Goal: Task Accomplishment & Management: Complete application form

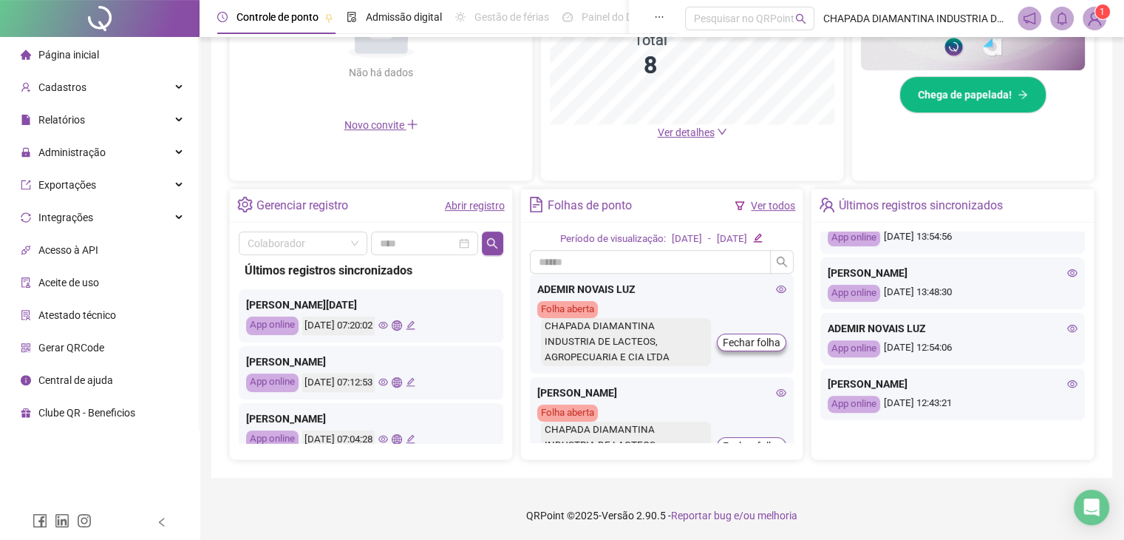
scroll to position [639, 0]
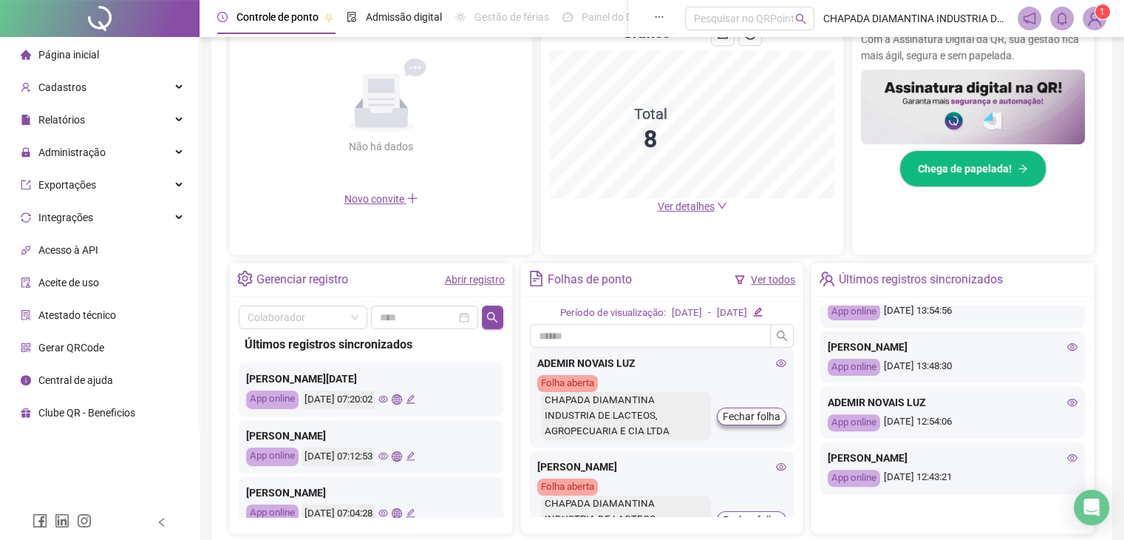
click at [484, 280] on link "Abrir registro" at bounding box center [475, 279] width 60 height 12
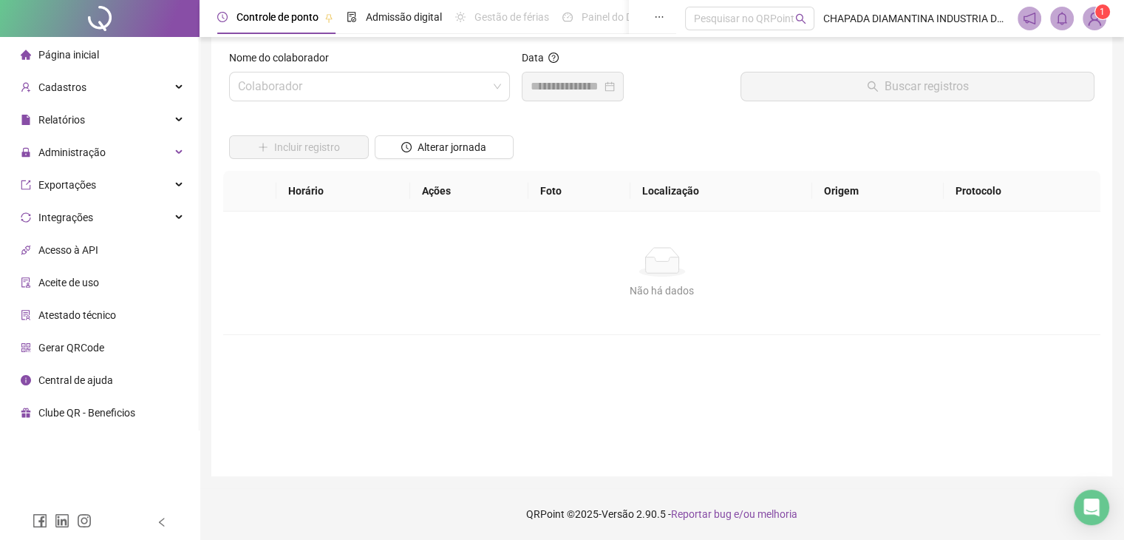
scroll to position [17, 0]
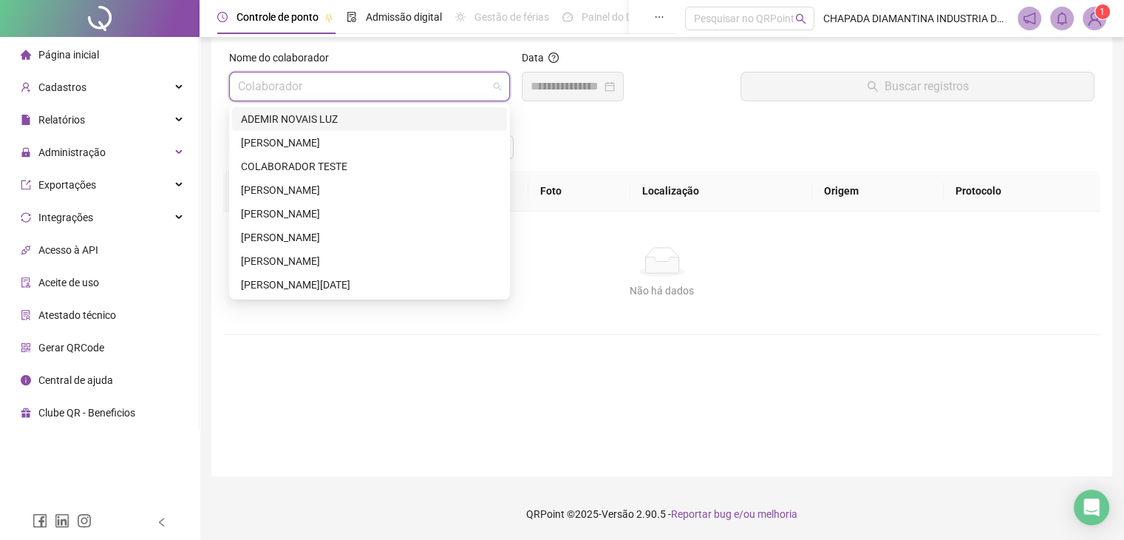
click at [485, 89] on input "search" at bounding box center [363, 86] width 250 height 28
click at [362, 119] on div "ADEMIR NOVAIS LUZ" at bounding box center [369, 119] width 257 height 16
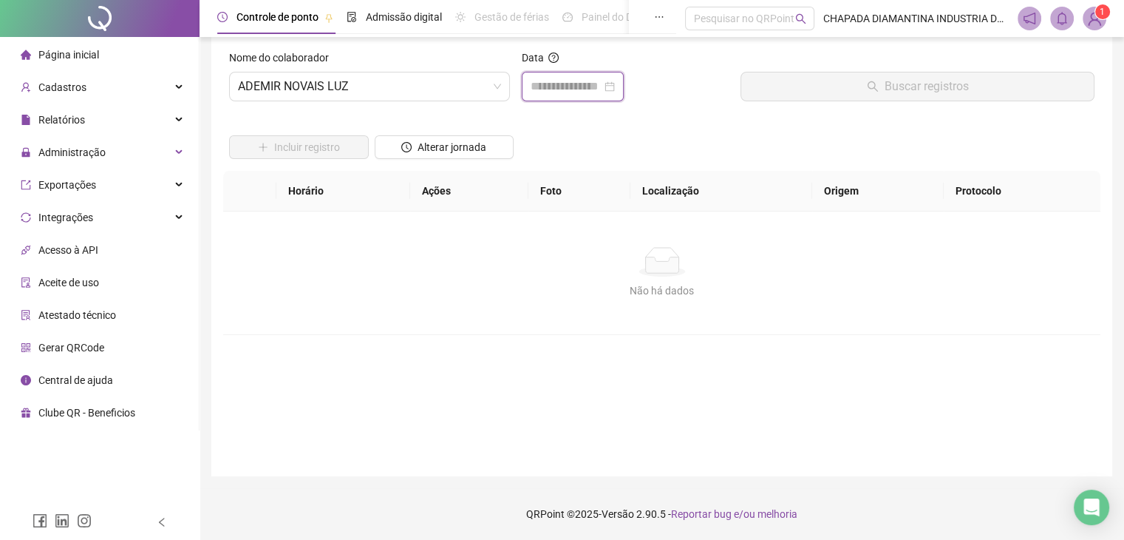
drag, startPoint x: 582, startPoint y: 93, endPoint x: 597, endPoint y: 98, distance: 15.7
click at [584, 93] on input at bounding box center [566, 87] width 71 height 18
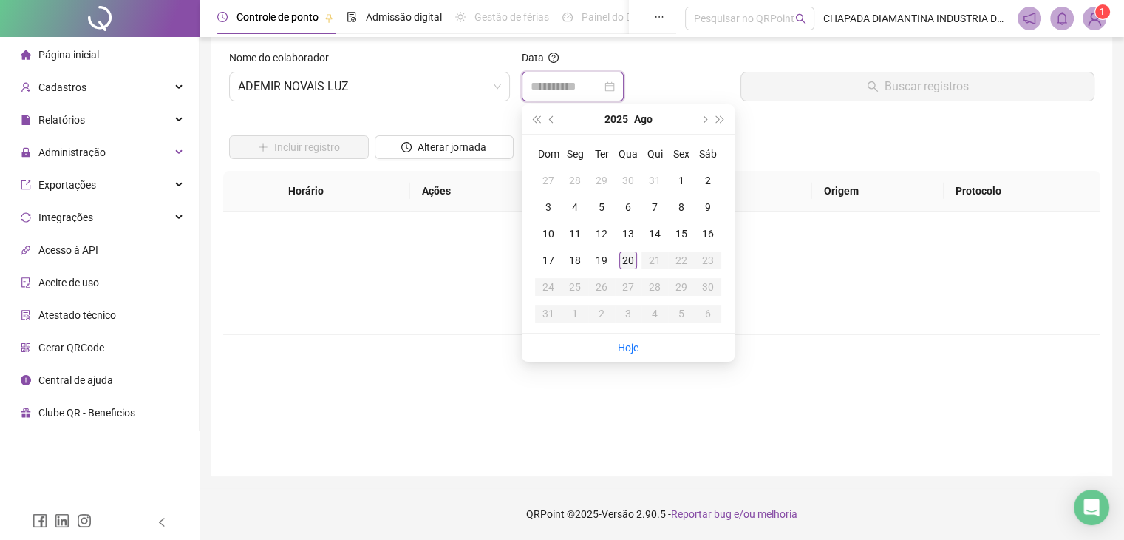
type input "**********"
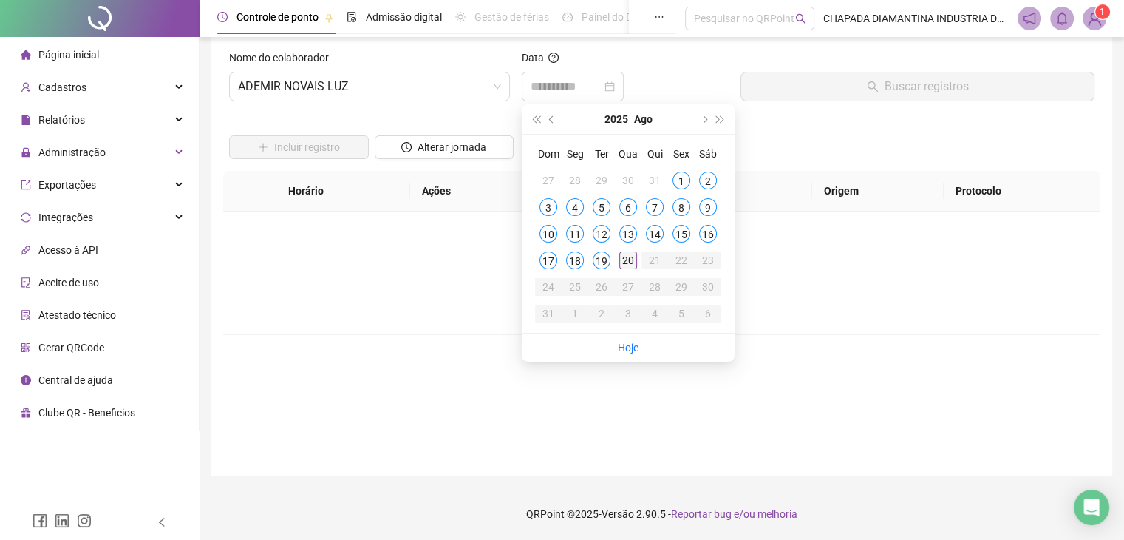
click at [632, 256] on div "20" at bounding box center [628, 260] width 18 height 18
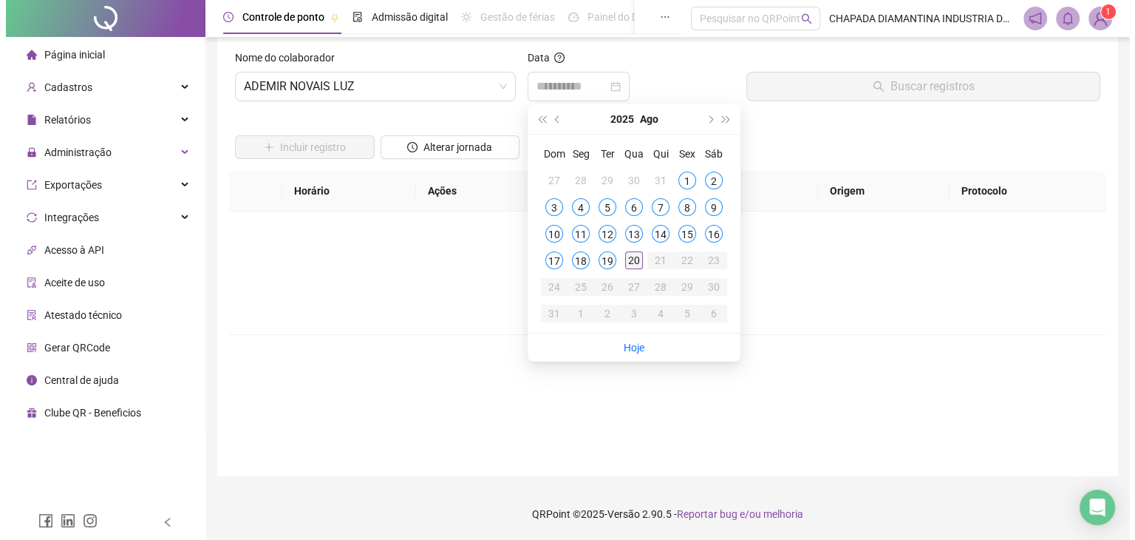
scroll to position [0, 0]
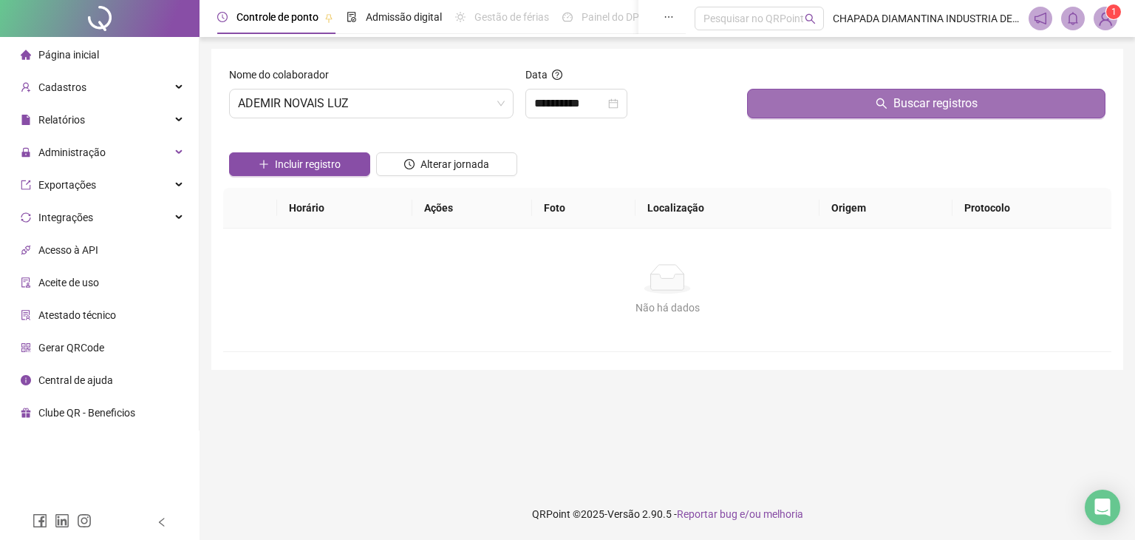
click at [843, 104] on button "Buscar registros" at bounding box center [926, 104] width 358 height 30
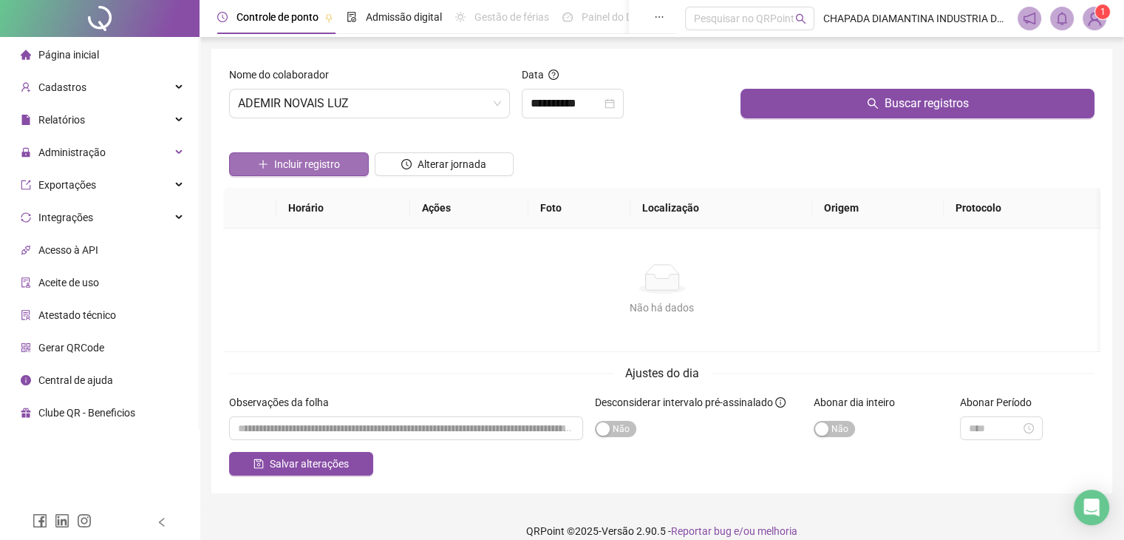
click at [319, 171] on button "Incluir registro" at bounding box center [299, 164] width 140 height 24
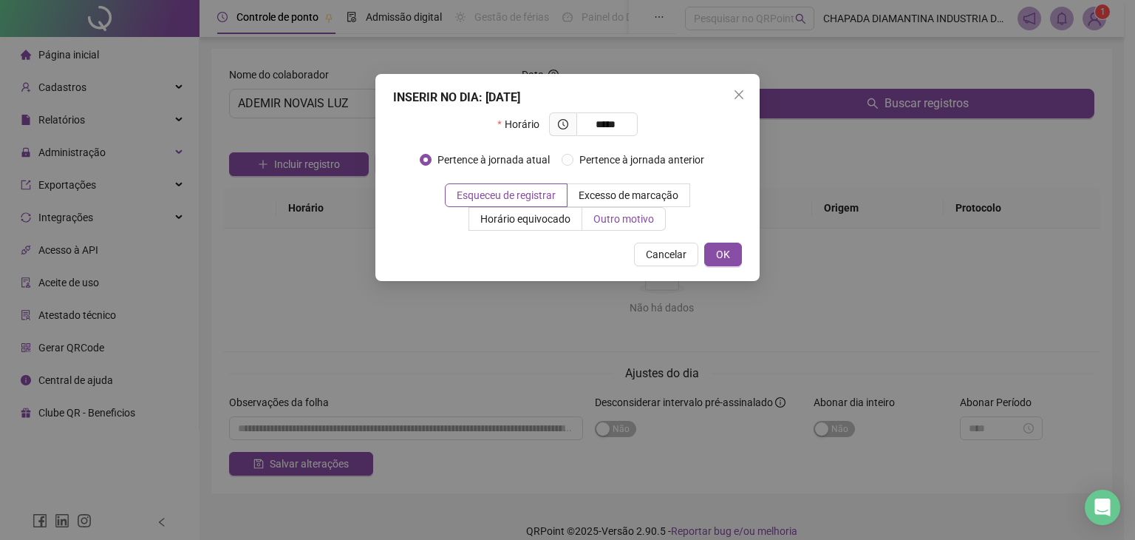
type input "*****"
click at [604, 222] on span "Outro motivo" at bounding box center [623, 219] width 61 height 12
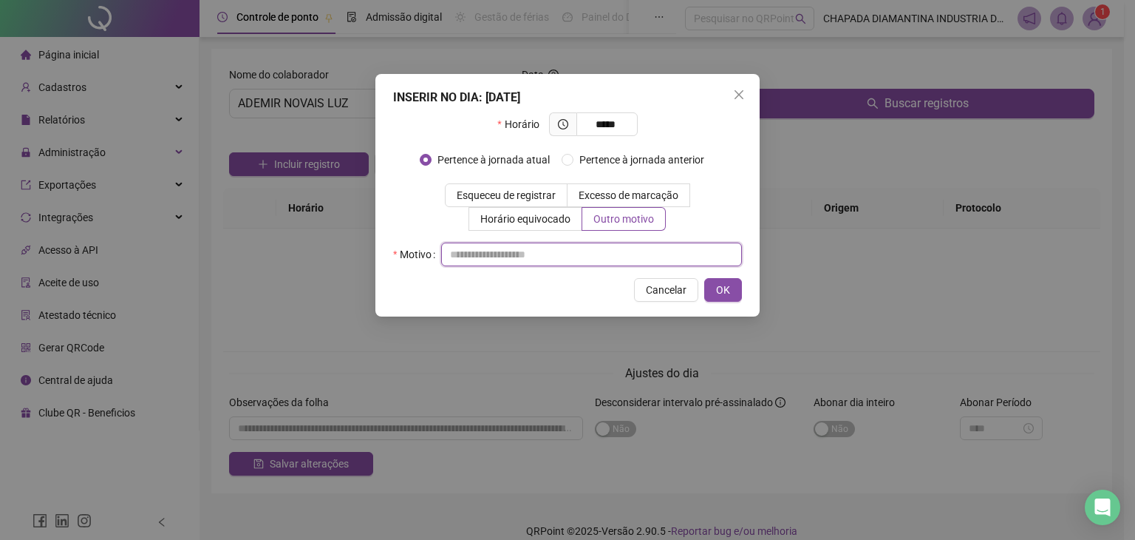
click at [521, 252] on input "text" at bounding box center [591, 254] width 301 height 24
click at [589, 256] on input "**********" at bounding box center [591, 254] width 301 height 24
type input "**********"
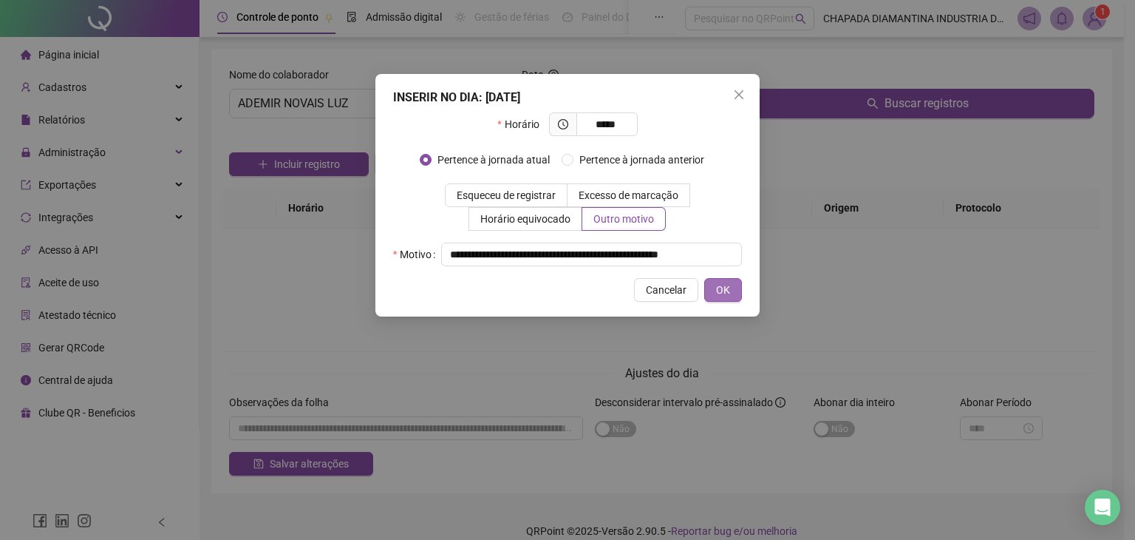
click at [727, 285] on span "OK" at bounding box center [723, 290] width 14 height 16
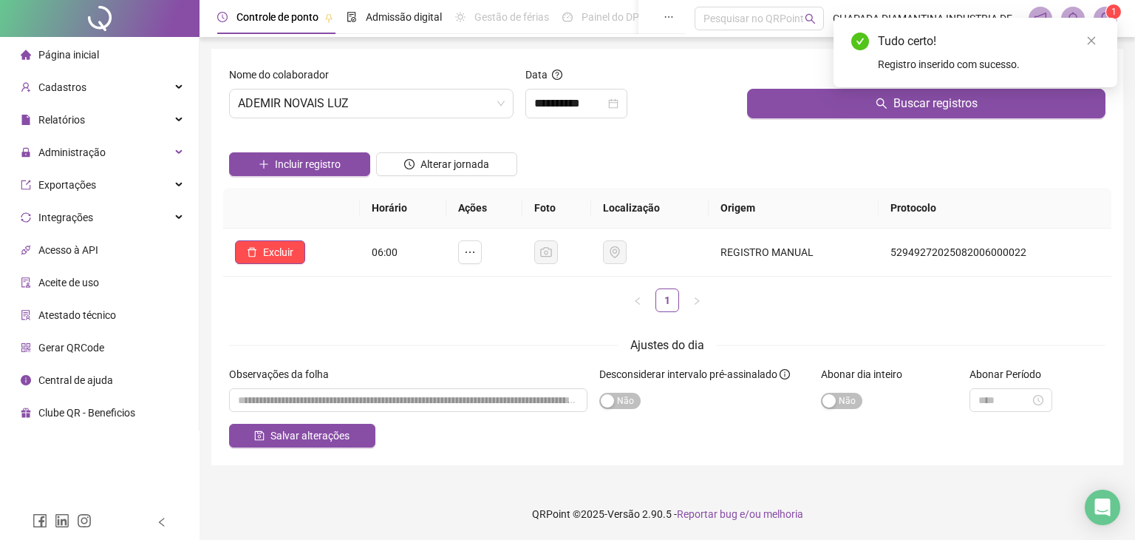
drag, startPoint x: 1096, startPoint y: 41, endPoint x: 1106, endPoint y: 41, distance: 9.6
click at [1103, 41] on div "Tudo certo! Registro inserido com sucesso." at bounding box center [976, 52] width 284 height 69
click at [1100, 36] on div "Tudo certo! Registro inserido com sucesso." at bounding box center [976, 52] width 284 height 69
click at [1089, 36] on icon "close" at bounding box center [1091, 40] width 10 height 10
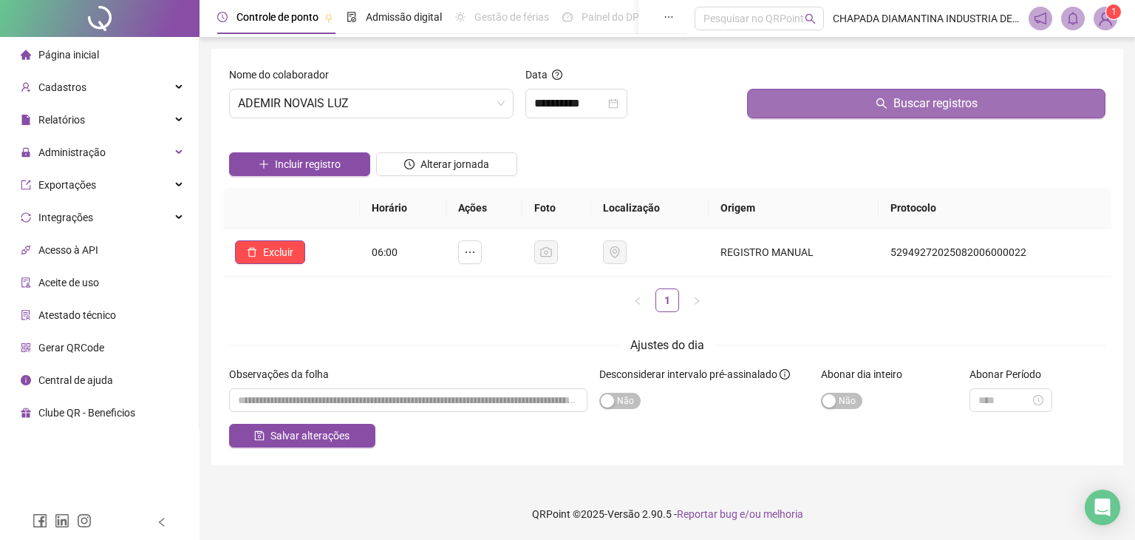
click at [1008, 94] on button "Buscar registros" at bounding box center [926, 104] width 358 height 30
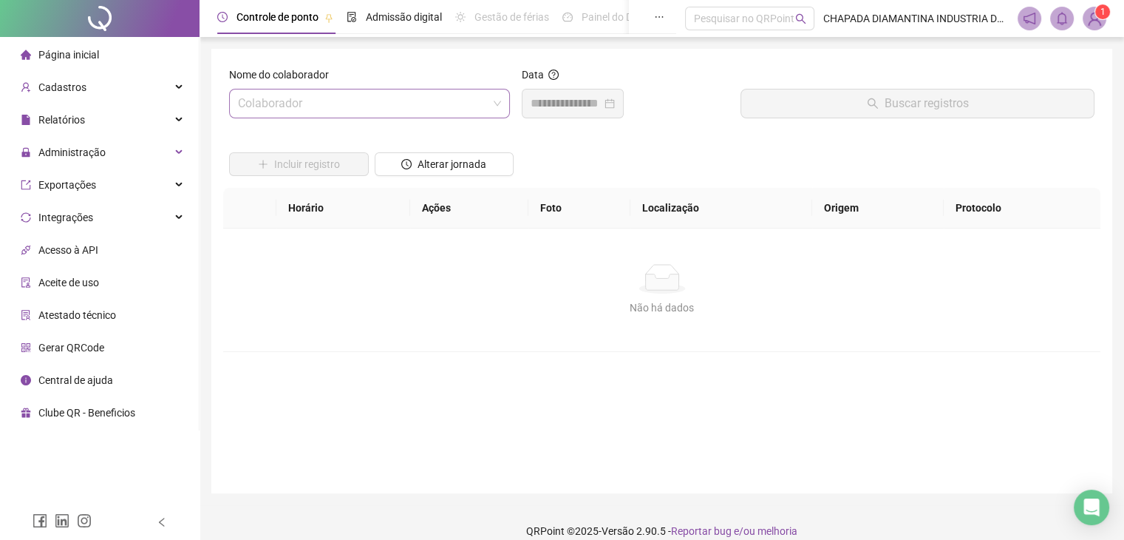
click at [494, 102] on span at bounding box center [369, 103] width 263 height 28
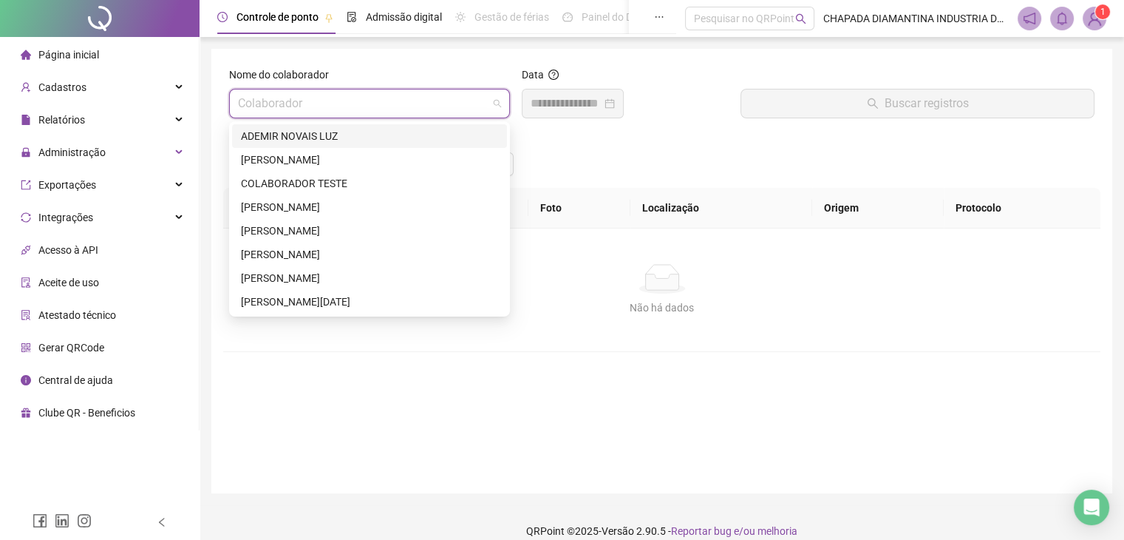
click at [346, 135] on div "ADEMIR NOVAIS LUZ" at bounding box center [369, 136] width 257 height 16
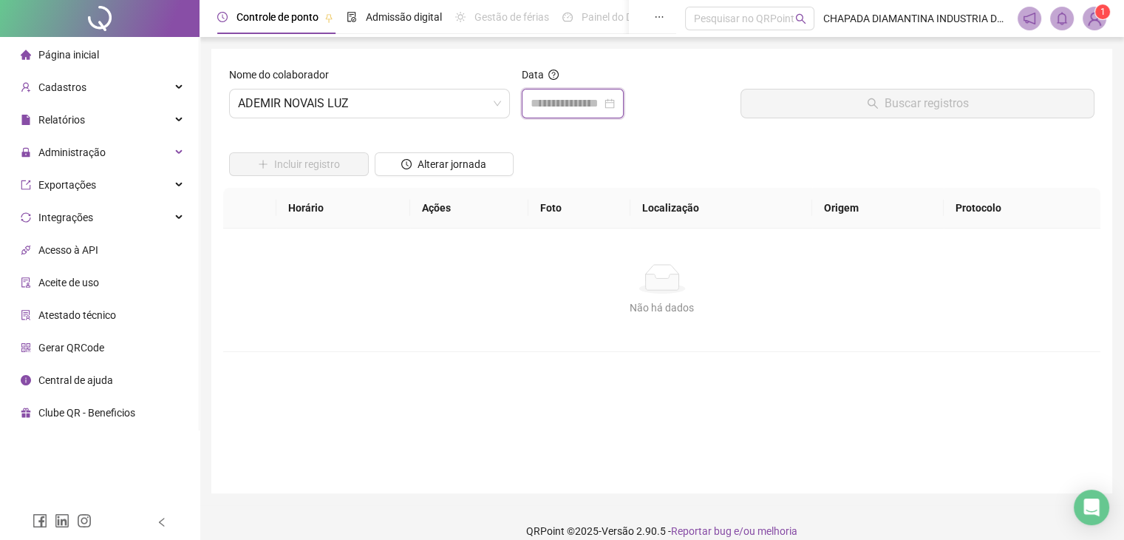
click at [602, 110] on input at bounding box center [566, 104] width 71 height 18
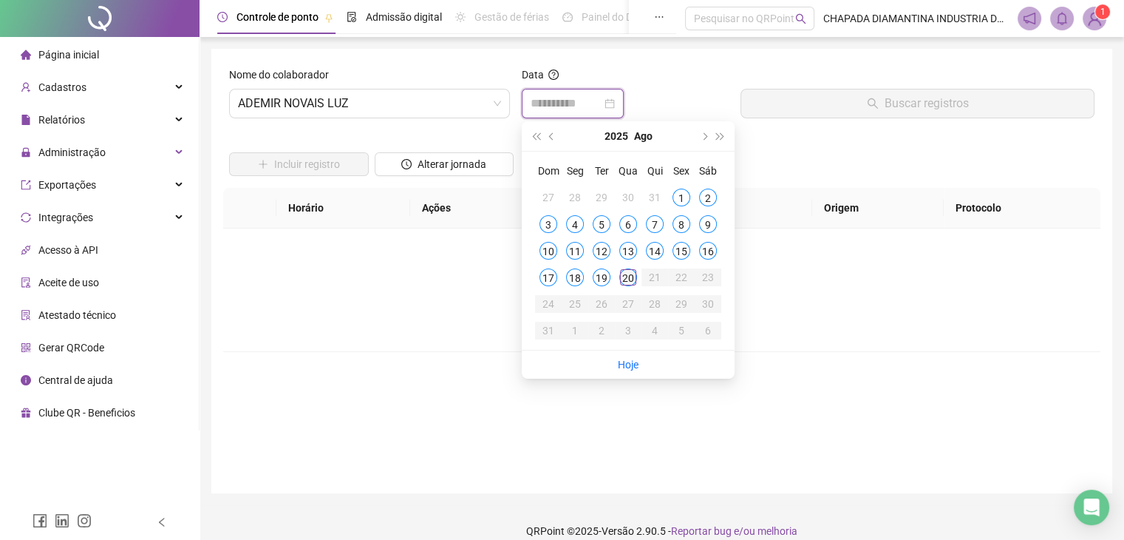
type input "**********"
drag, startPoint x: 634, startPoint y: 279, endPoint x: 625, endPoint y: 287, distance: 12.6
click at [632, 285] on div "20" at bounding box center [628, 277] width 18 height 18
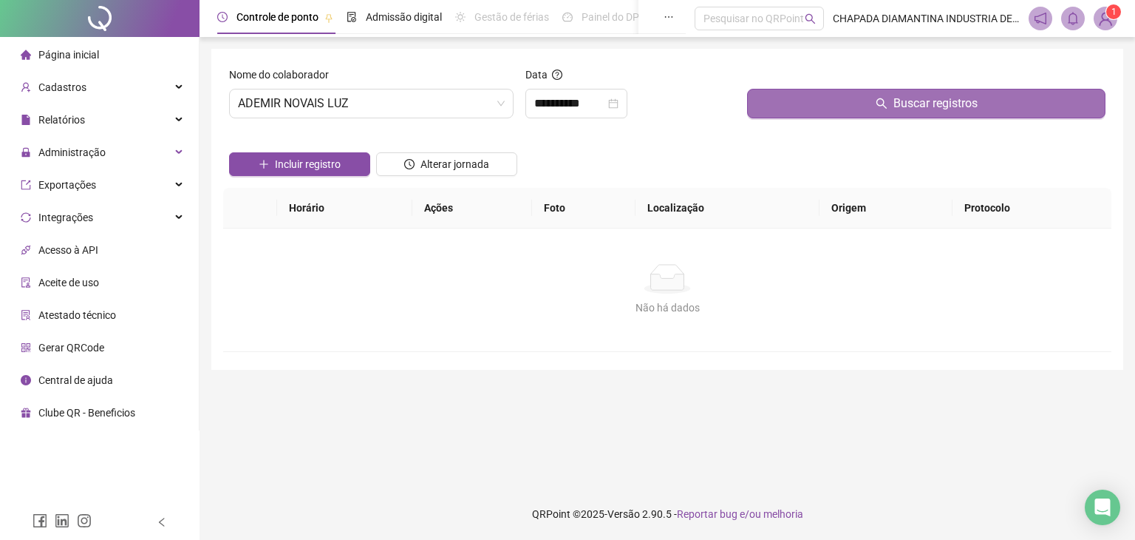
click at [812, 106] on button "Buscar registros" at bounding box center [926, 104] width 358 height 30
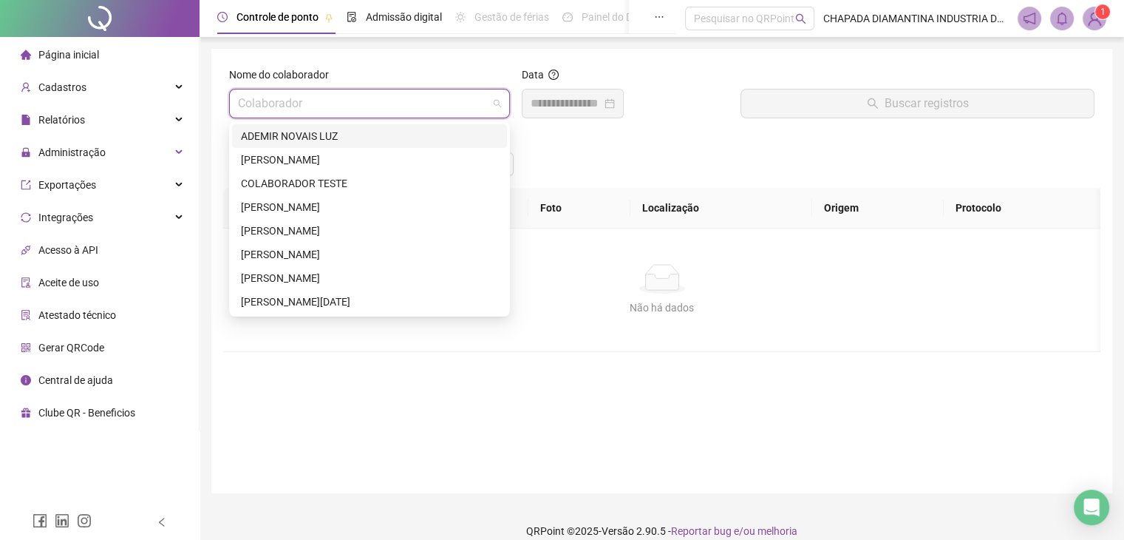
drag, startPoint x: 477, startPoint y: 101, endPoint x: 469, endPoint y: 118, distance: 19.2
click at [477, 103] on input "search" at bounding box center [363, 103] width 250 height 28
click at [402, 154] on div "[PERSON_NAME]" at bounding box center [369, 160] width 257 height 16
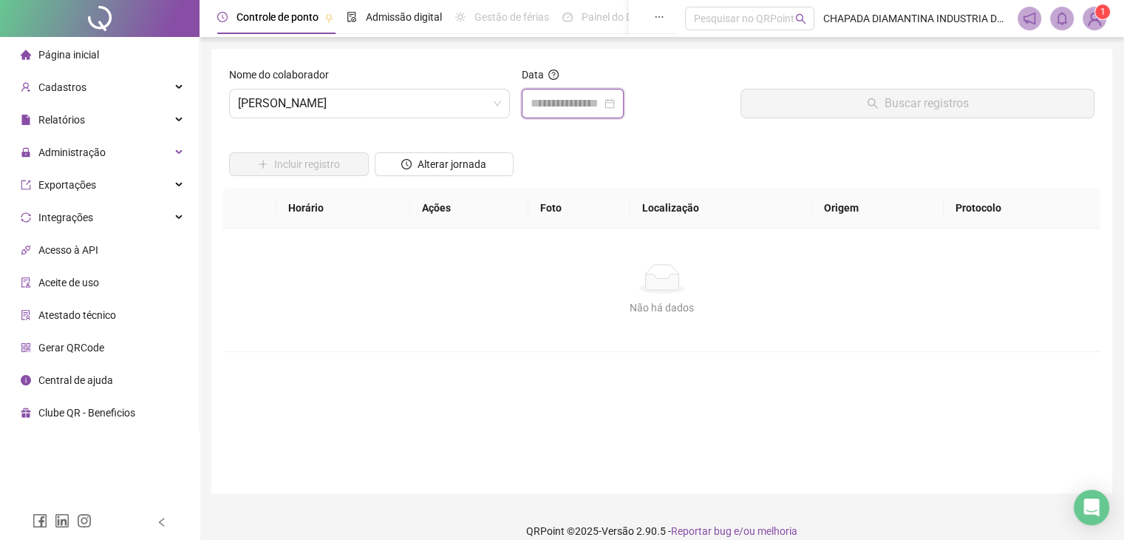
click at [602, 106] on input at bounding box center [566, 104] width 71 height 18
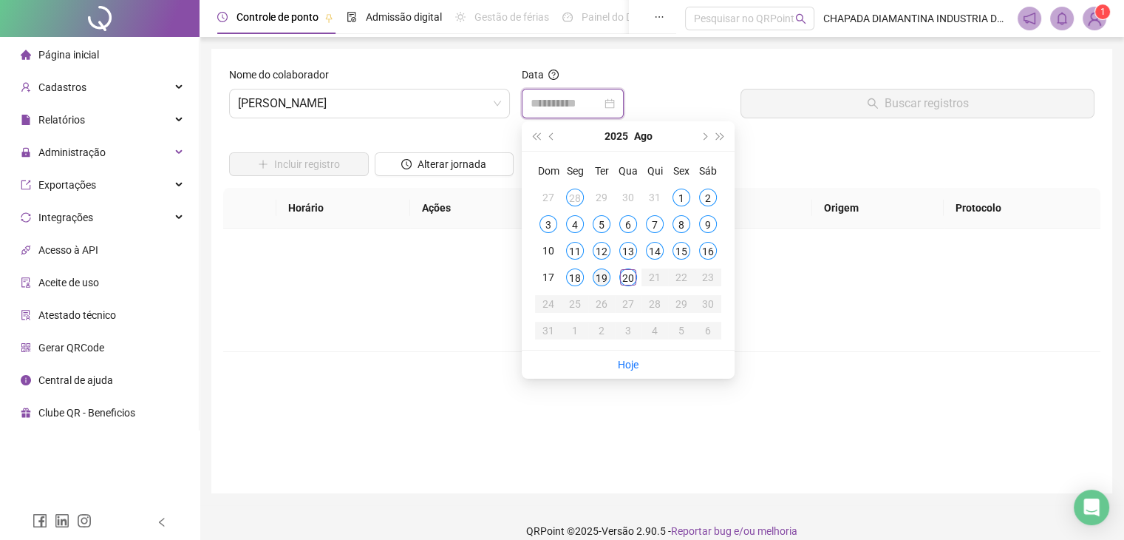
type input "**********"
click at [602, 276] on div "19" at bounding box center [602, 277] width 18 height 18
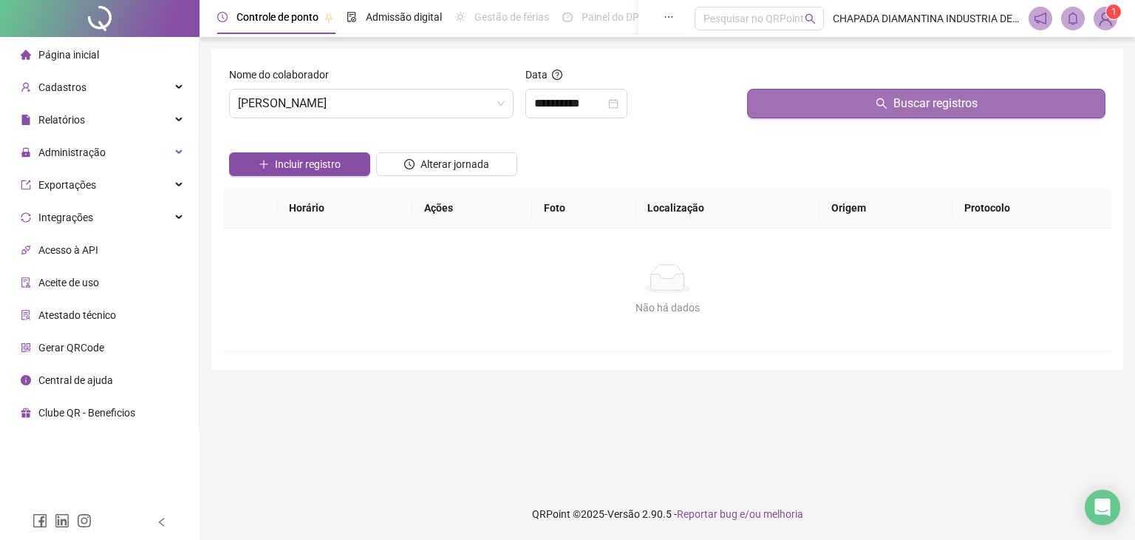
click at [818, 103] on button "Buscar registros" at bounding box center [926, 104] width 358 height 30
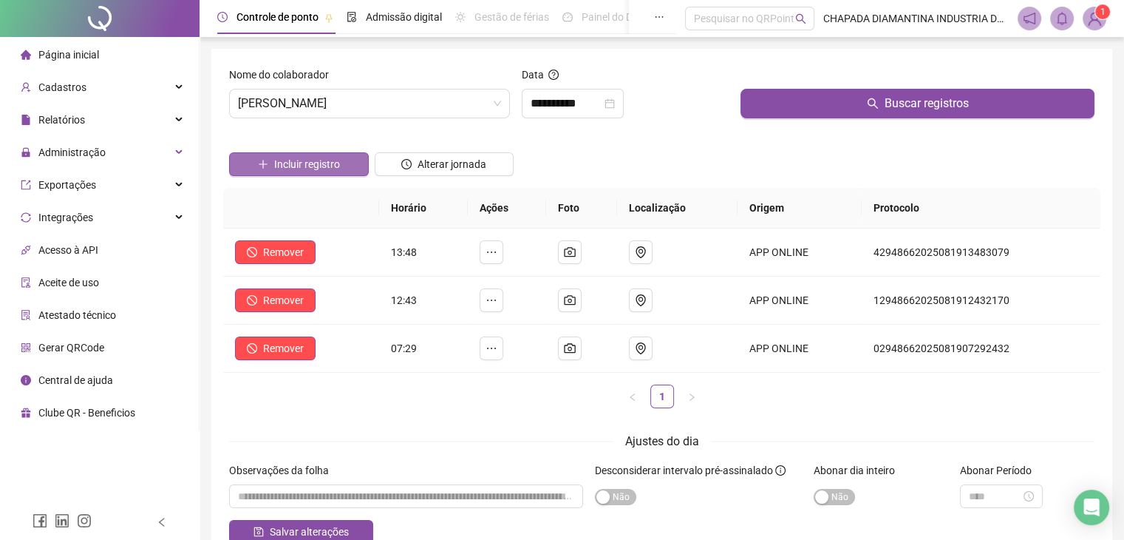
click at [314, 166] on span "Incluir registro" at bounding box center [307, 164] width 66 height 16
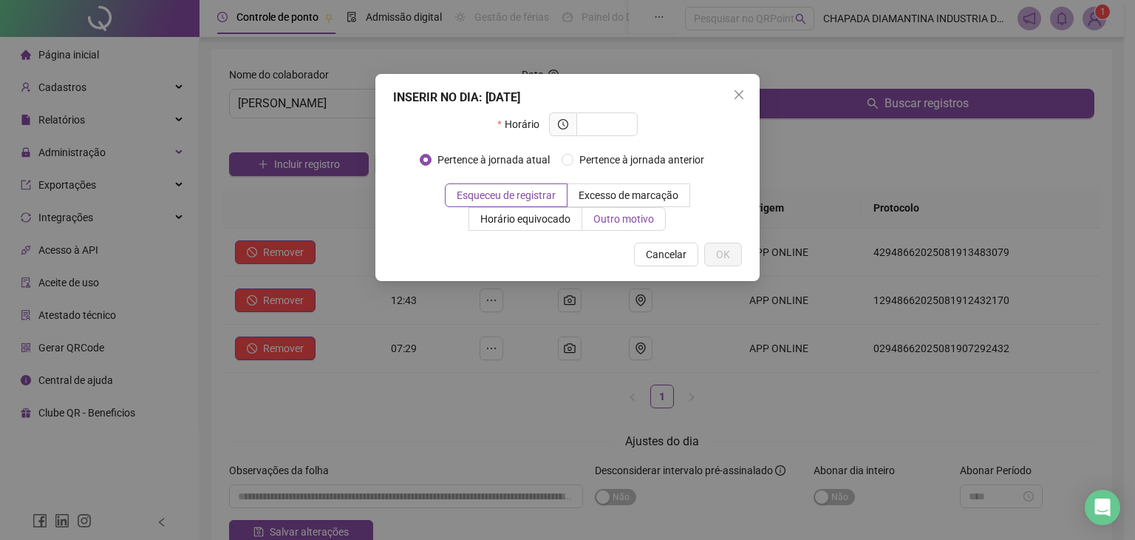
click at [615, 219] on span "Outro motivo" at bounding box center [623, 219] width 61 height 12
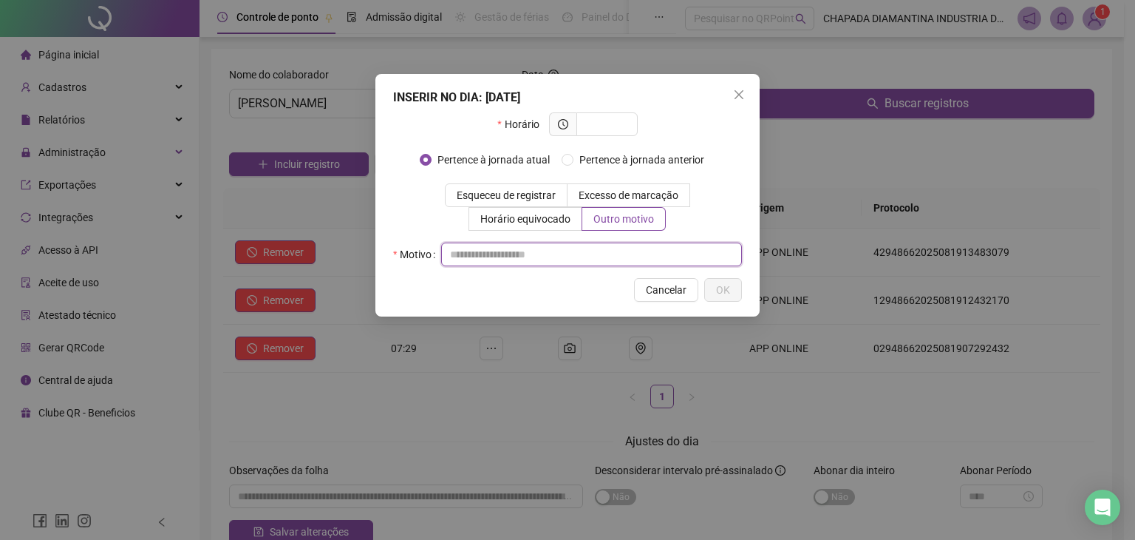
click at [574, 253] on input "text" at bounding box center [591, 254] width 301 height 24
type input "*"
type input "**********"
drag, startPoint x: 601, startPoint y: 115, endPoint x: 592, endPoint y: 120, distance: 10.3
click at [601, 117] on span at bounding box center [606, 124] width 61 height 24
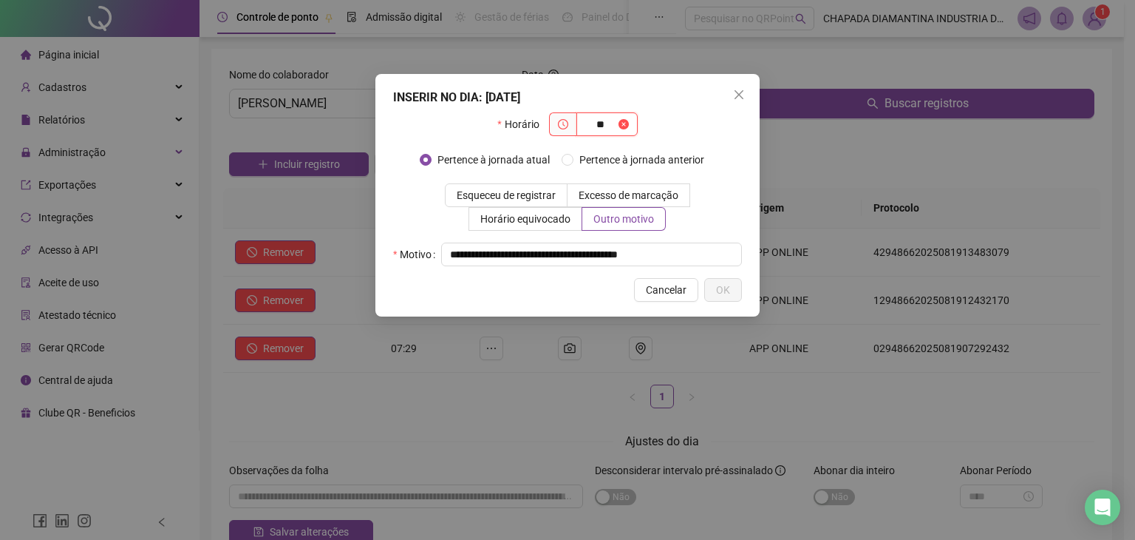
type input "*"
type input "*****"
click at [725, 290] on span "OK" at bounding box center [723, 290] width 14 height 16
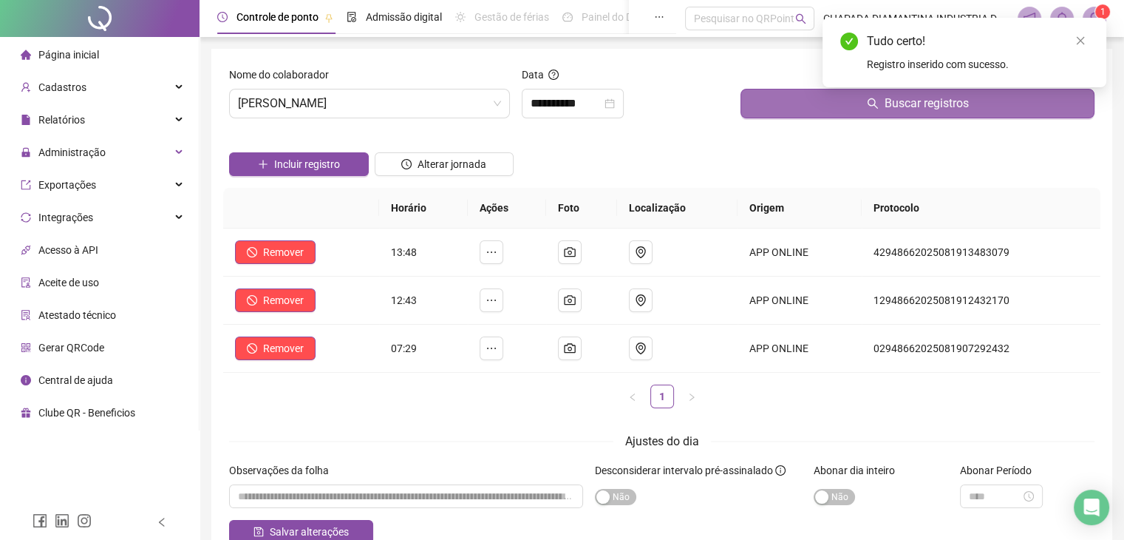
click at [868, 107] on icon "search" at bounding box center [873, 104] width 12 height 12
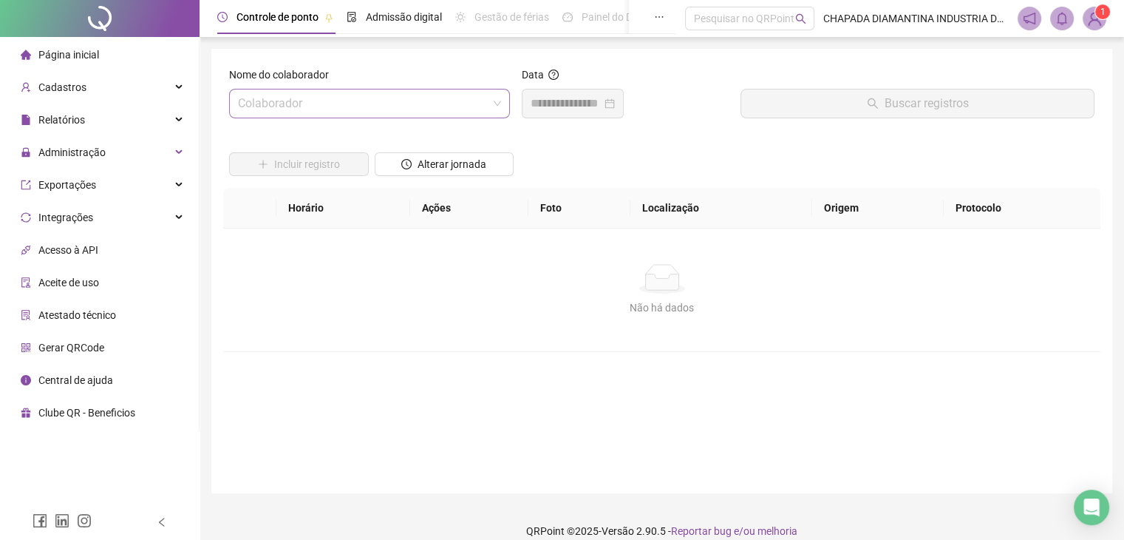
click at [477, 102] on input "search" at bounding box center [363, 103] width 250 height 28
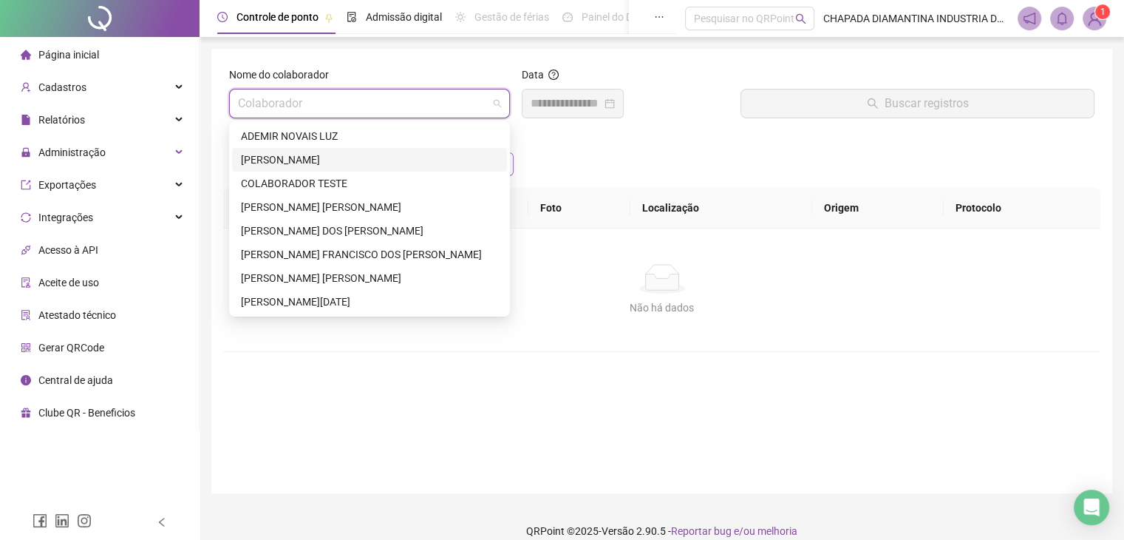
click at [381, 164] on div "[PERSON_NAME]" at bounding box center [369, 160] width 257 height 16
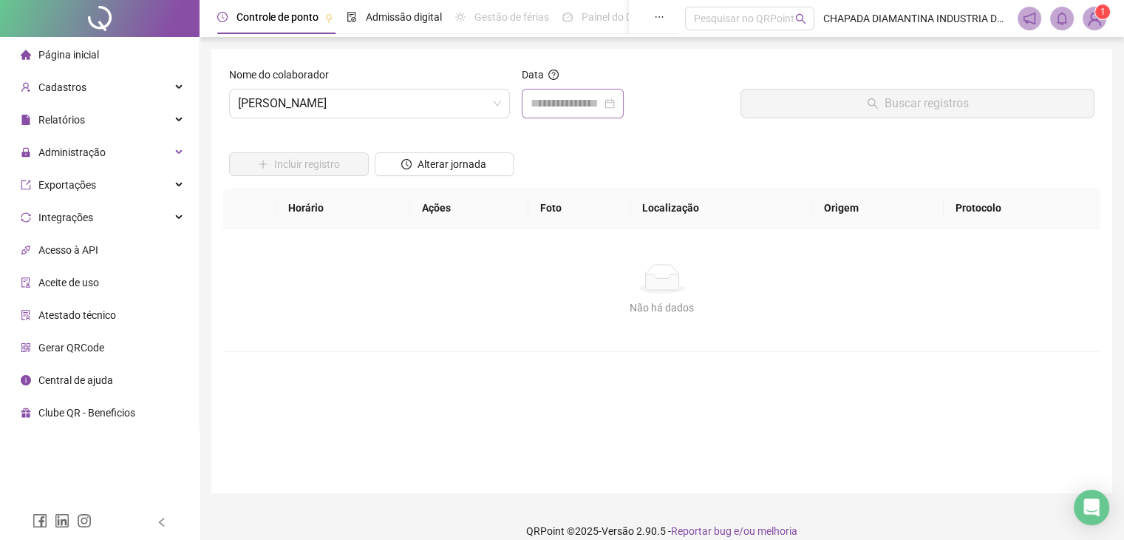
drag, startPoint x: 645, startPoint y: 101, endPoint x: 625, endPoint y: 104, distance: 20.2
click at [642, 105] on div at bounding box center [626, 104] width 208 height 30
drag, startPoint x: 619, startPoint y: 103, endPoint x: 620, endPoint y: 111, distance: 7.4
click at [602, 105] on input at bounding box center [566, 104] width 71 height 18
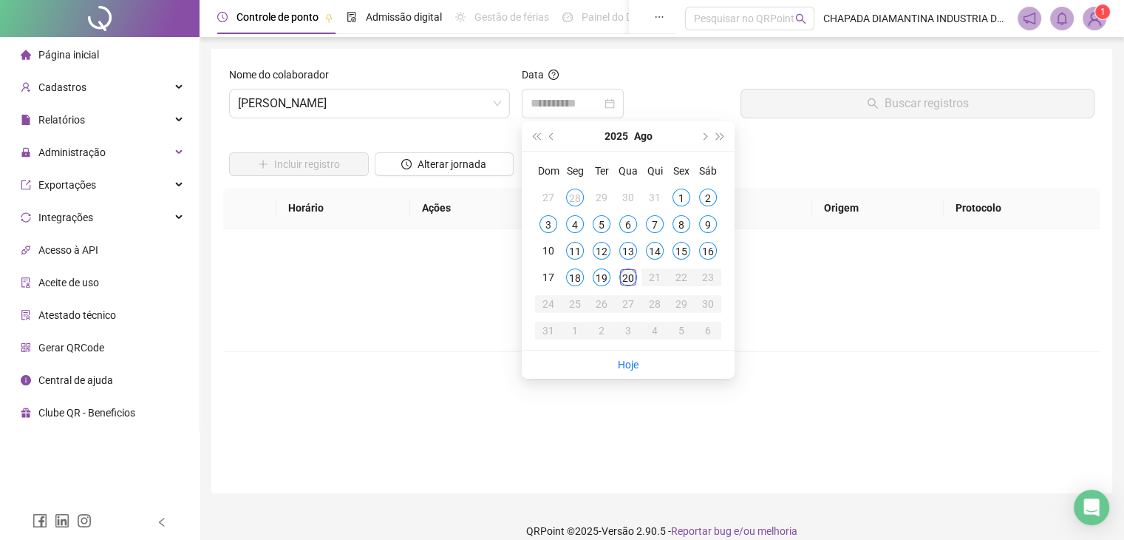
click at [627, 278] on div "20" at bounding box center [628, 277] width 18 height 18
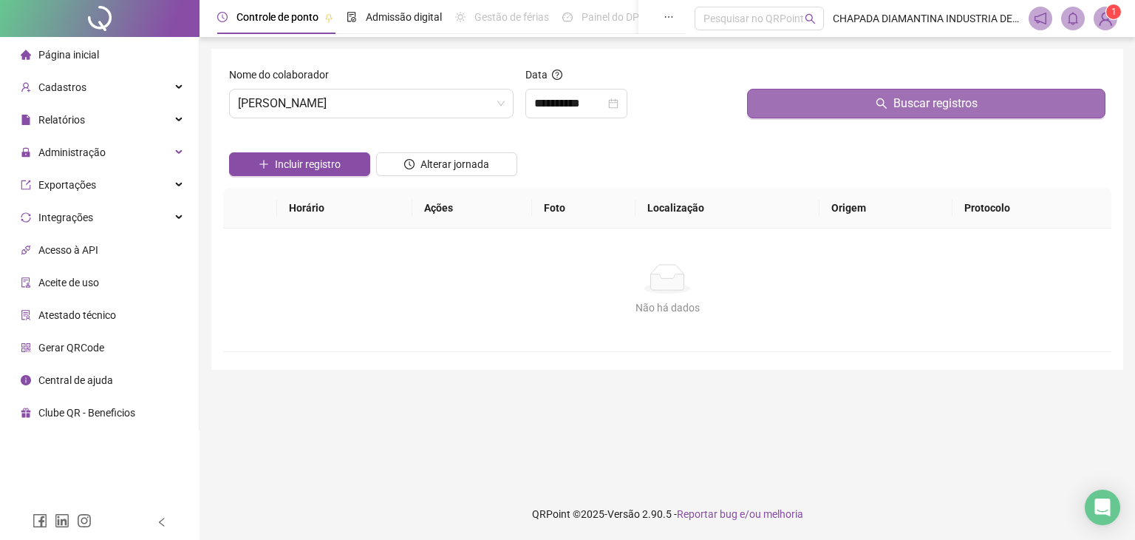
click at [869, 107] on button "Buscar registros" at bounding box center [926, 104] width 358 height 30
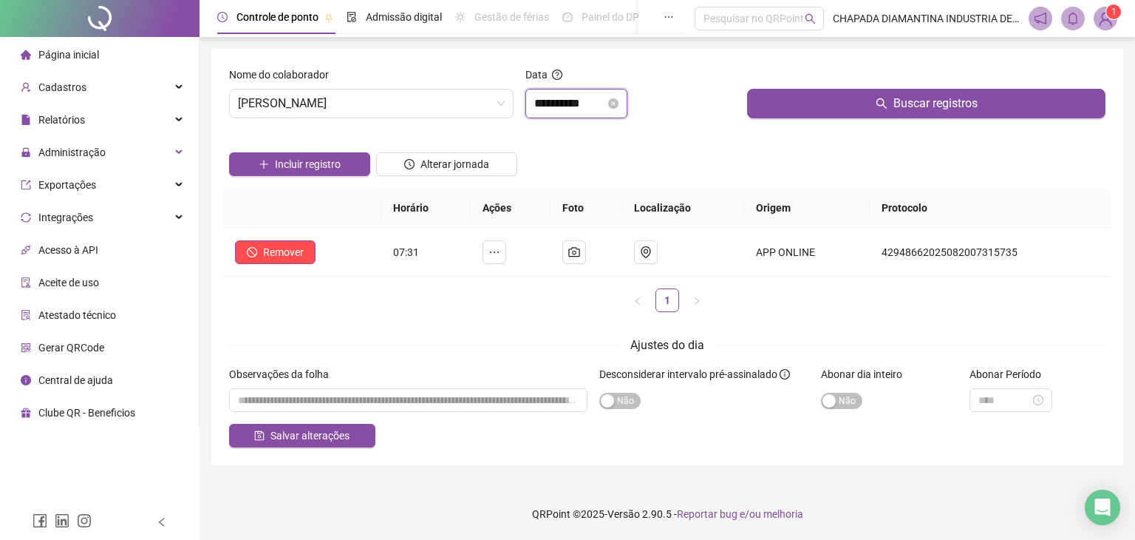
click at [602, 99] on input "**********" at bounding box center [569, 104] width 71 height 18
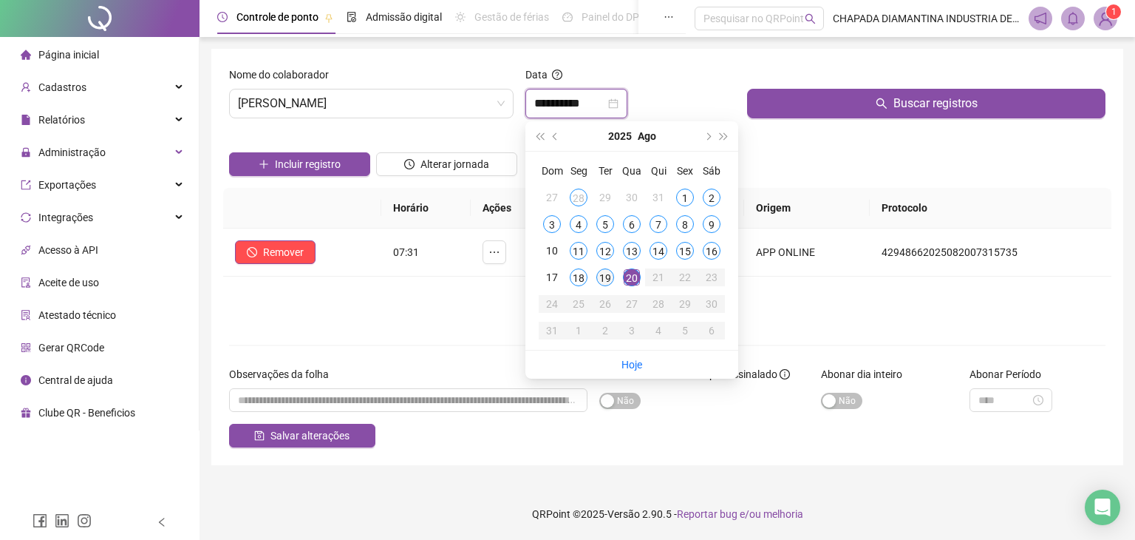
type input "**********"
click at [610, 282] on div "19" at bounding box center [605, 277] width 18 height 18
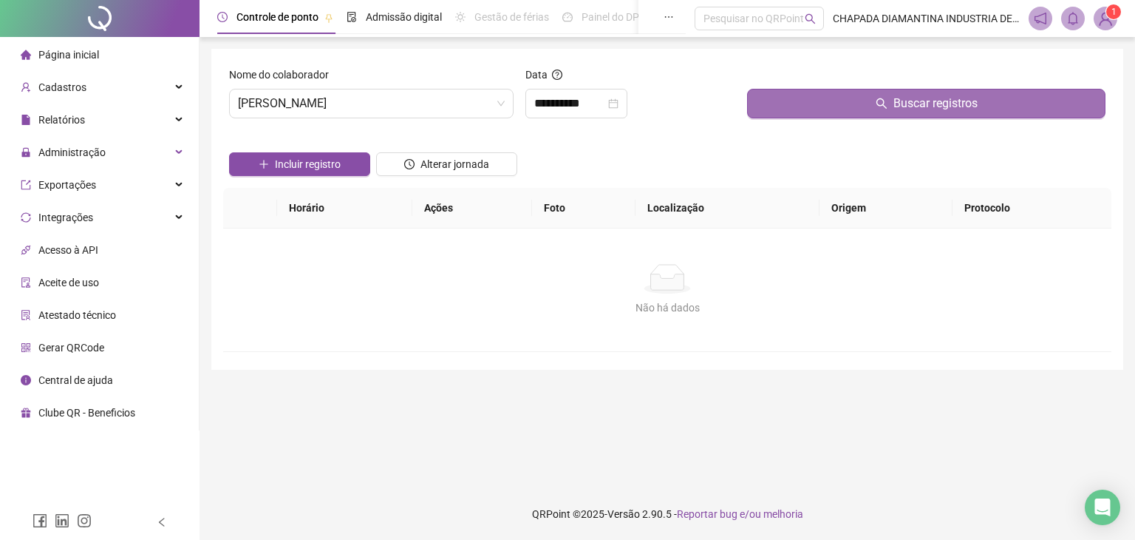
drag, startPoint x: 842, startPoint y: 98, endPoint x: 843, endPoint y: 106, distance: 7.5
click at [844, 97] on button "Buscar registros" at bounding box center [926, 104] width 358 height 30
